Goal: Transaction & Acquisition: Purchase product/service

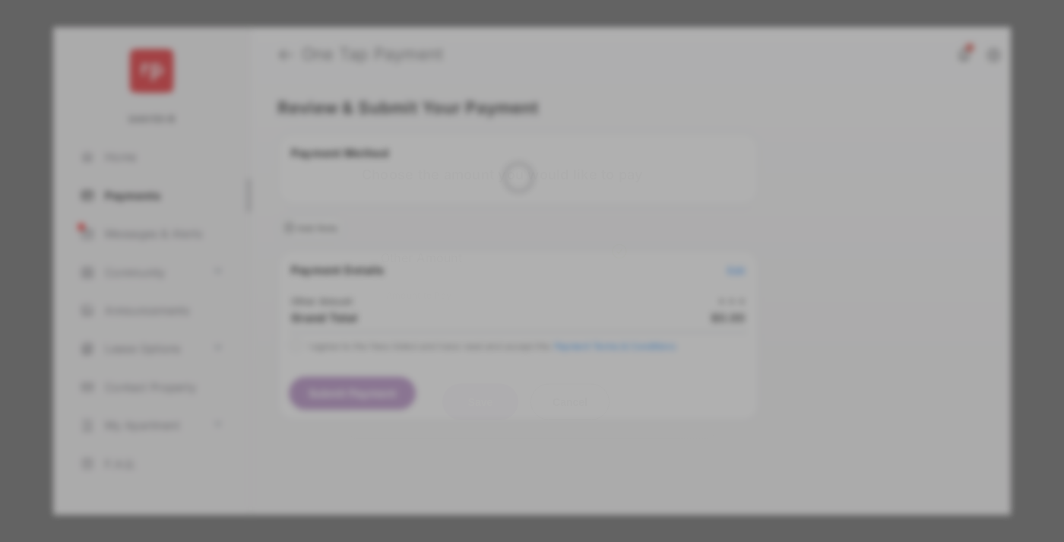
click at [504, 244] on div "Other Amount" at bounding box center [504, 257] width 246 height 26
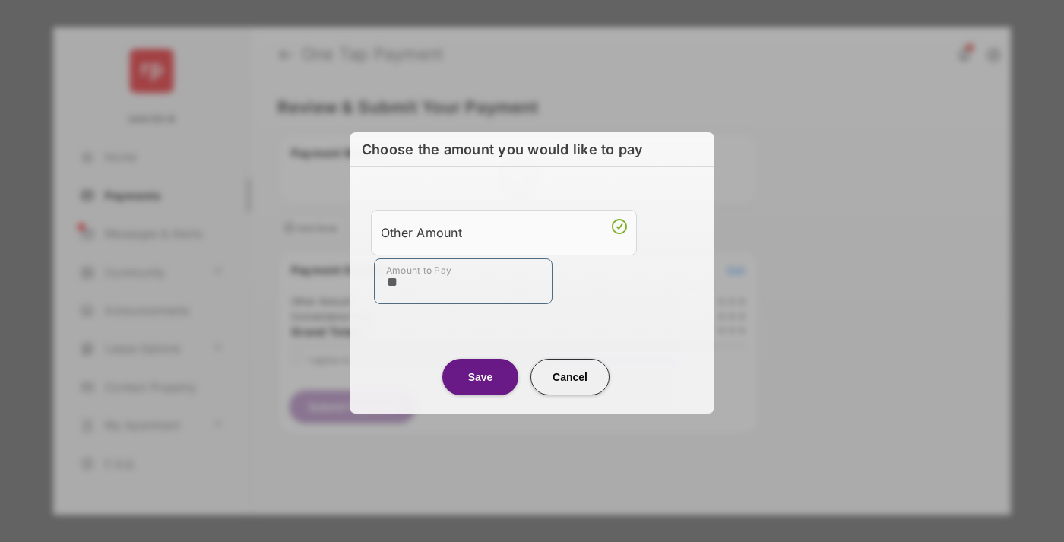
type input "**"
click at [480, 376] on button "Save" at bounding box center [480, 377] width 76 height 36
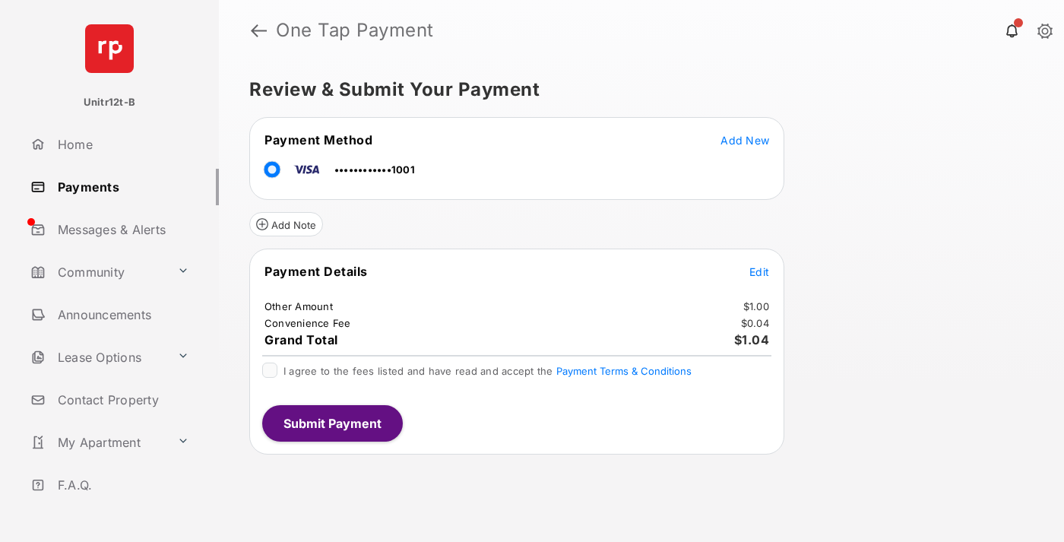
click at [759, 271] on span "Edit" at bounding box center [759, 271] width 20 height 13
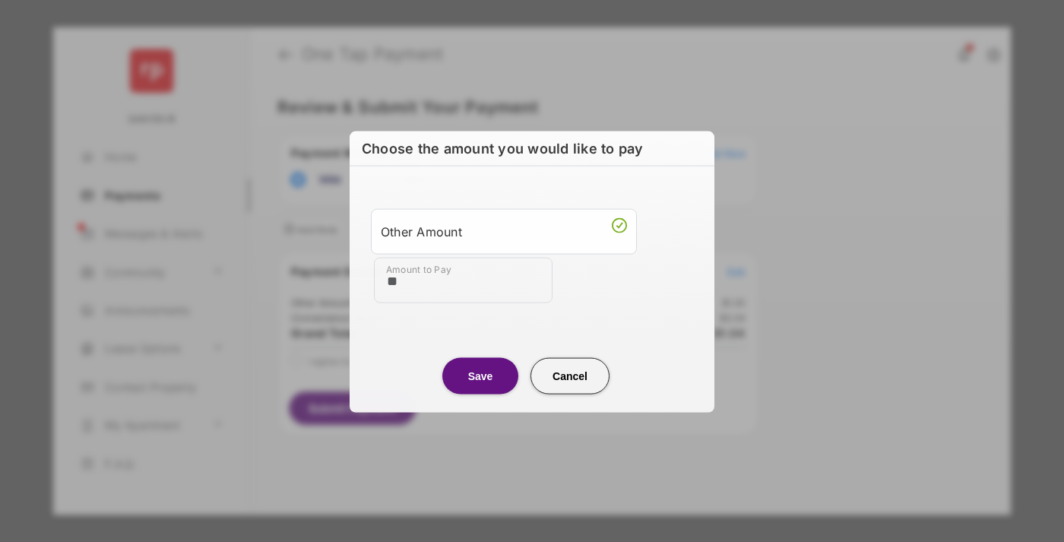
click at [480, 375] on button "Save" at bounding box center [480, 375] width 76 height 36
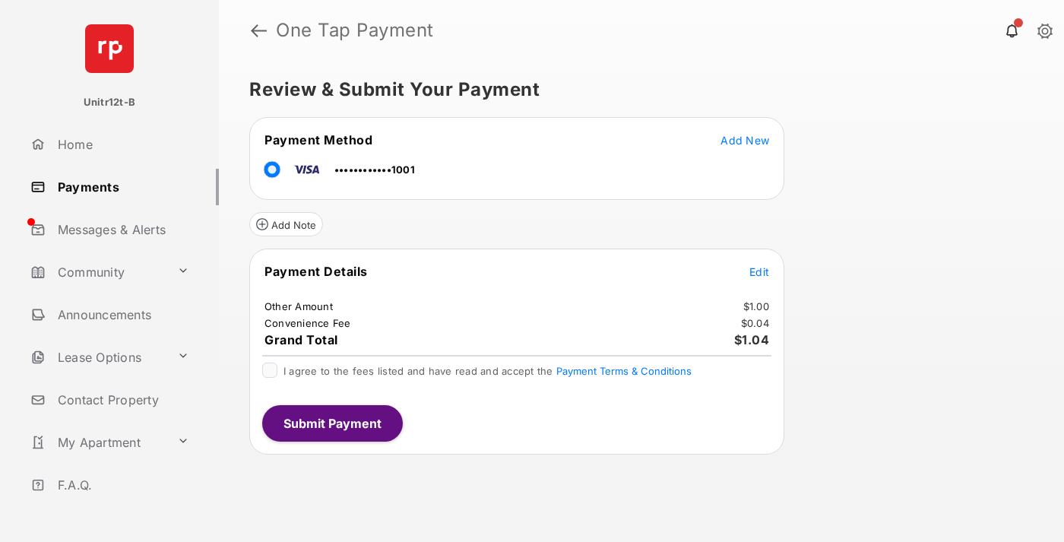
click at [331, 422] on button "Submit Payment" at bounding box center [332, 423] width 141 height 36
